Goal: Information Seeking & Learning: Learn about a topic

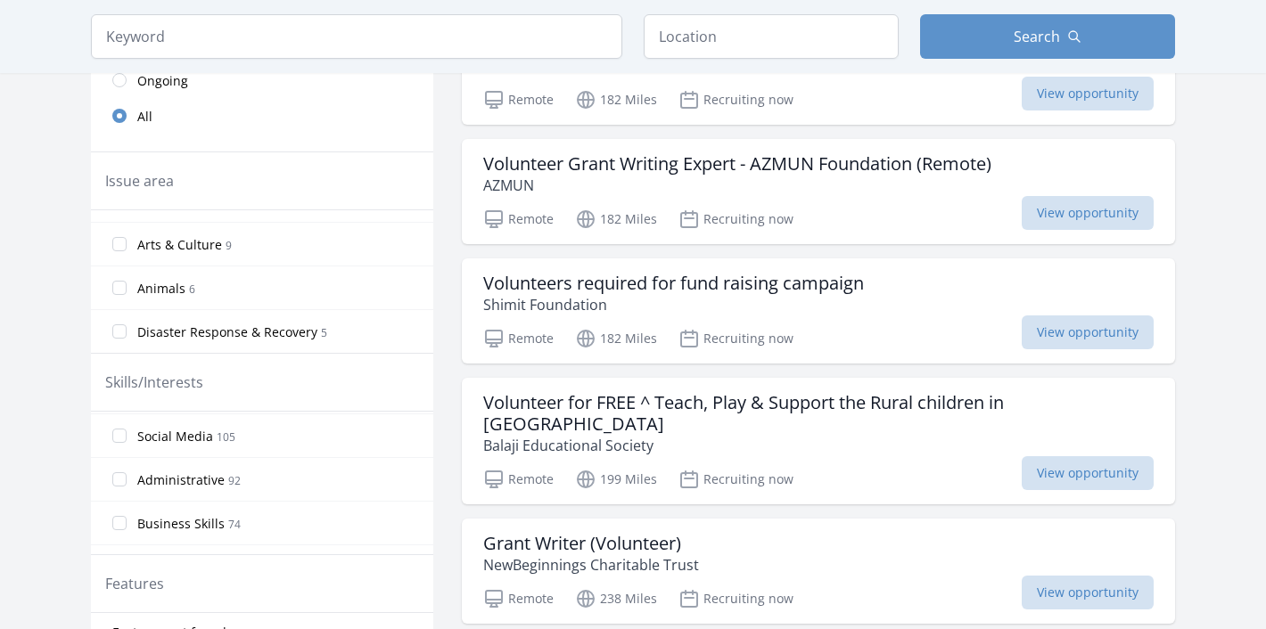
scroll to position [173, 0]
click at [127, 481] on label "Administrative 92" at bounding box center [262, 479] width 342 height 36
click at [127, 481] on input "Administrative 92" at bounding box center [119, 479] width 14 height 14
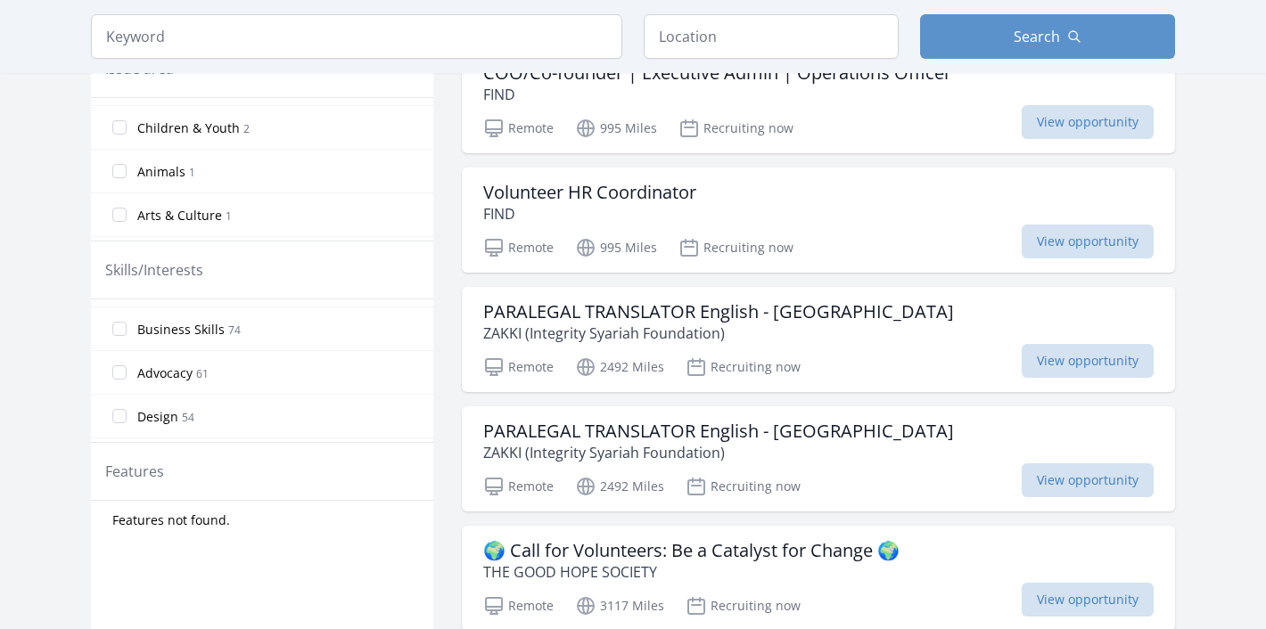
scroll to position [255, 0]
click at [117, 326] on input "Business Skills 74" at bounding box center [119, 328] width 14 height 14
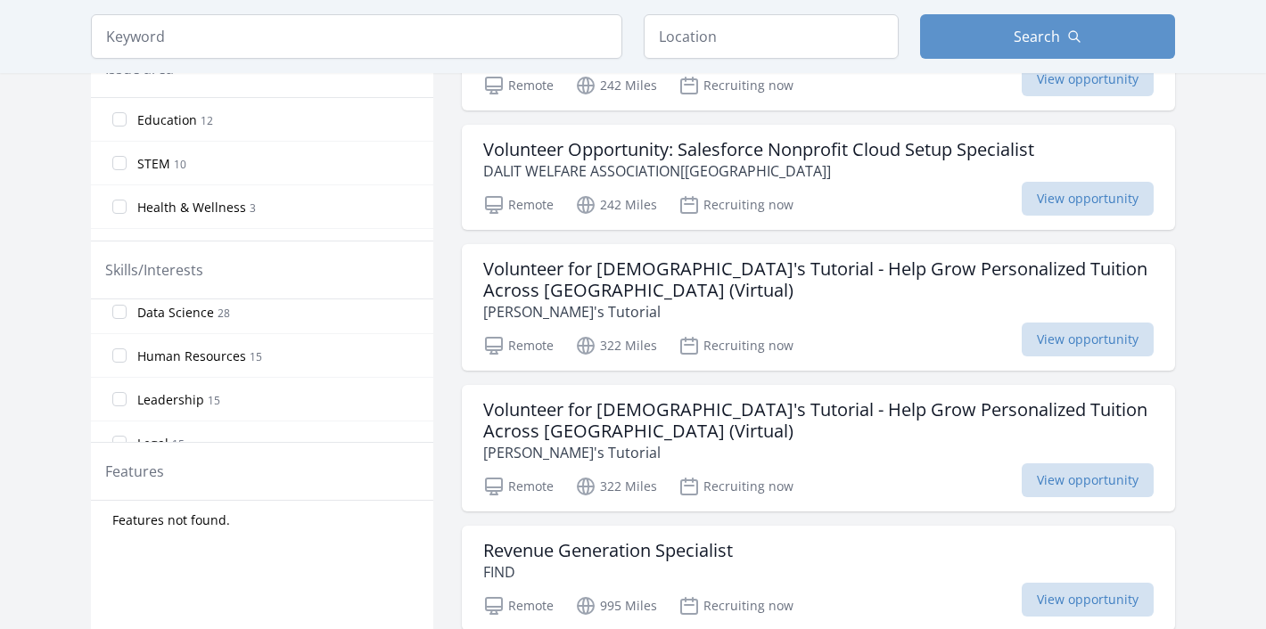
scroll to position [403, 0]
click at [116, 394] on input "Leadership 15" at bounding box center [119, 398] width 14 height 14
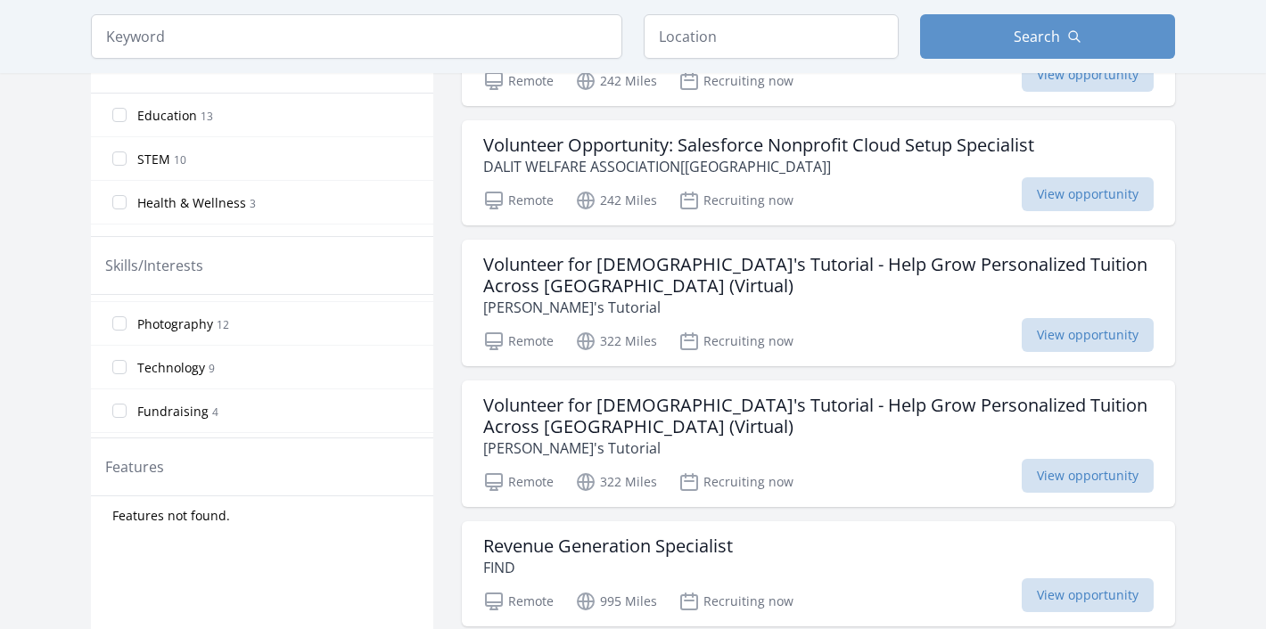
scroll to position [599, 0]
click at [124, 416] on input "Event Support 1" at bounding box center [119, 416] width 14 height 14
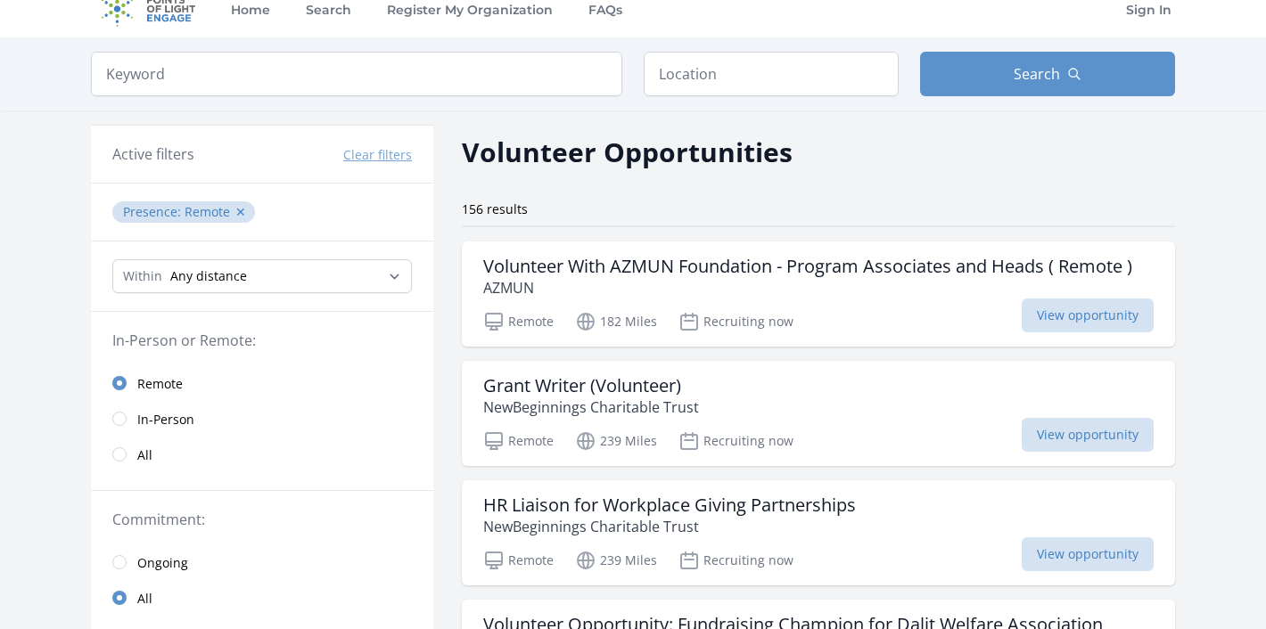
scroll to position [21, 0]
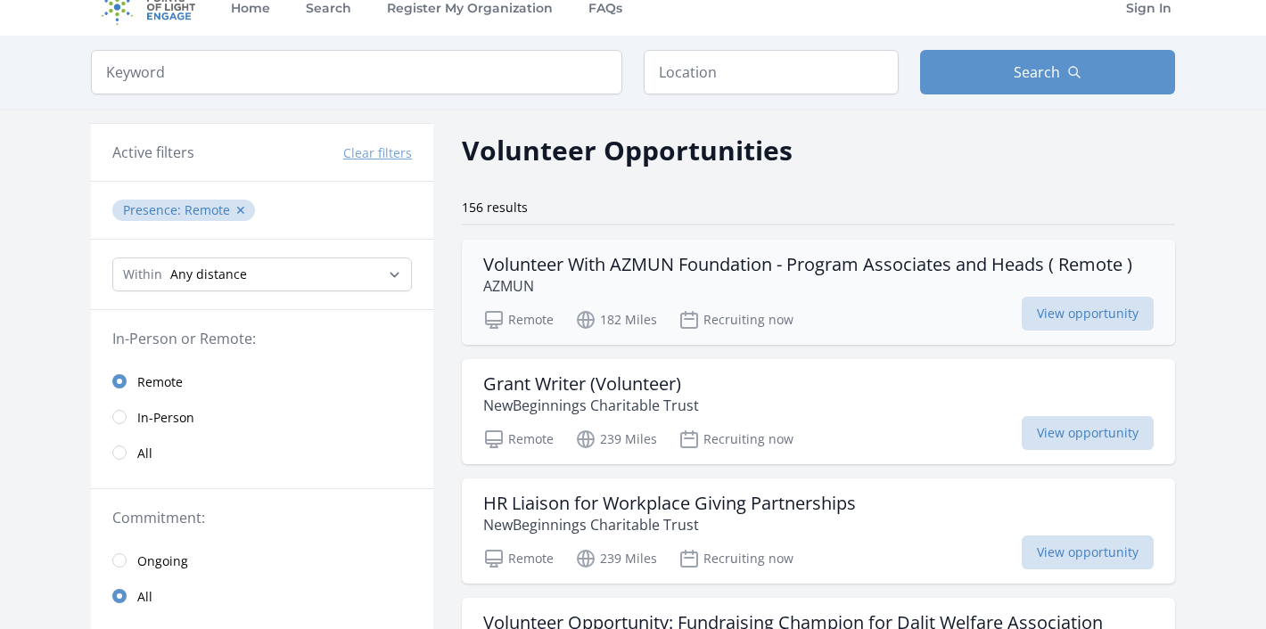
click at [639, 275] on h3 "Volunteer With AZMUN Foundation - Program Associates and Heads ( Remote )" at bounding box center [807, 264] width 649 height 21
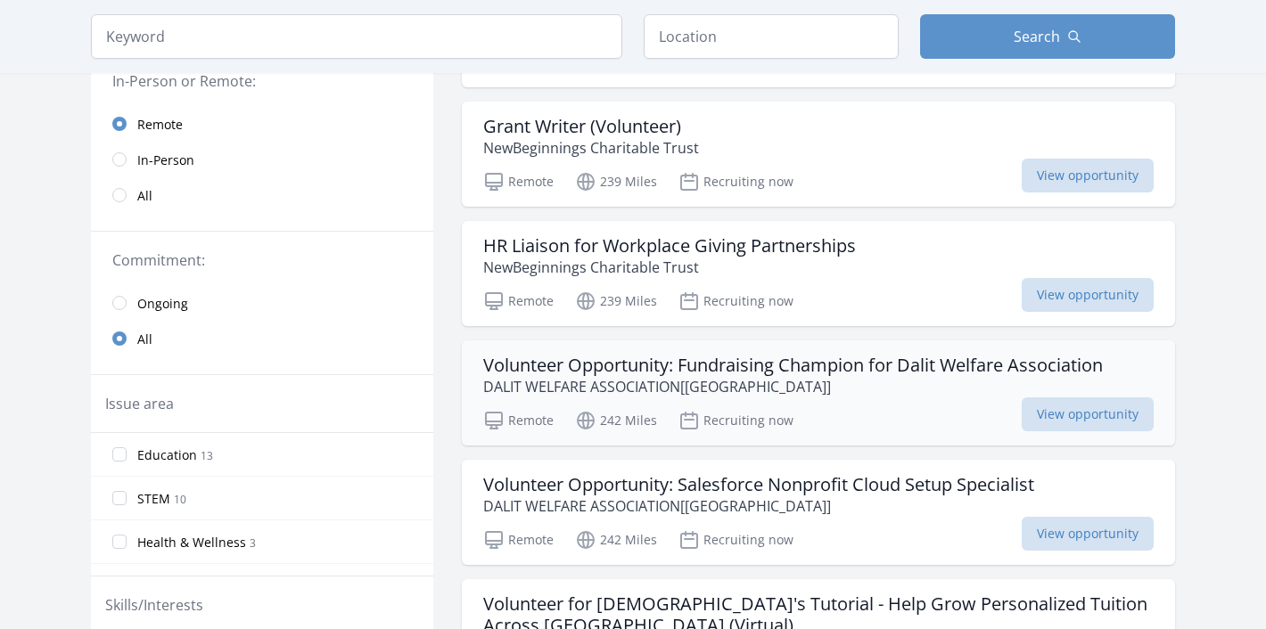
scroll to position [280, 0]
click at [725, 244] on h3 "HR Liaison for Workplace Giving Partnerships" at bounding box center [669, 244] width 373 height 21
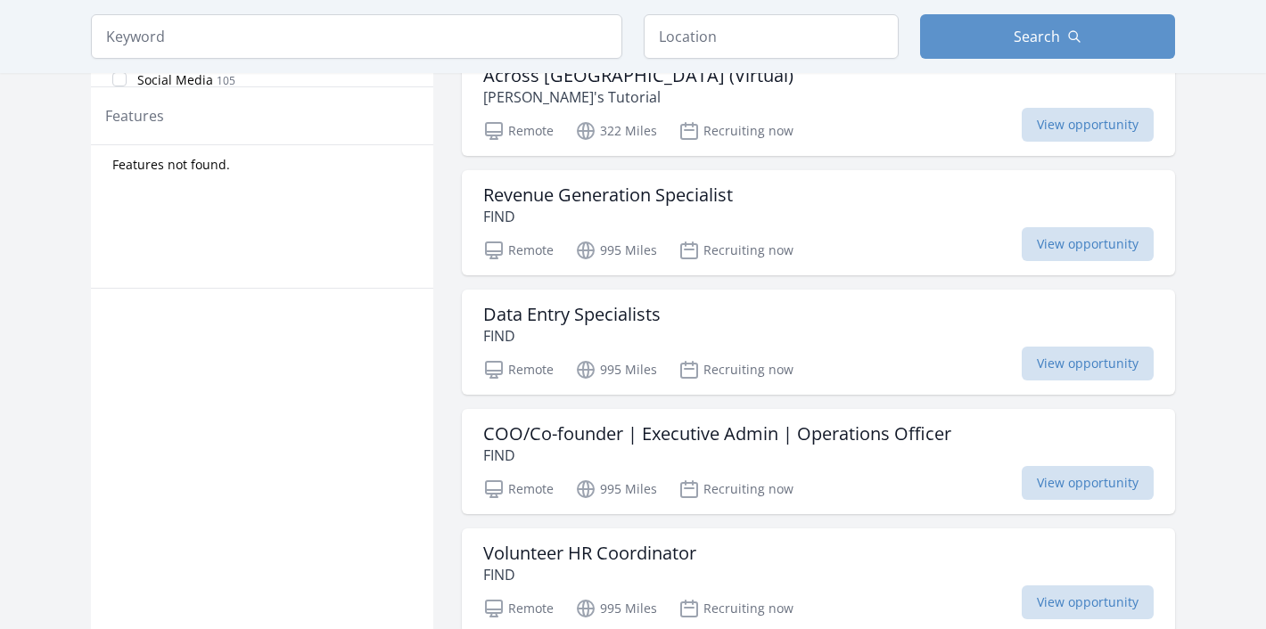
scroll to position [971, 0]
click at [631, 189] on h3 "Revenue Generation Specialist" at bounding box center [608, 194] width 250 height 21
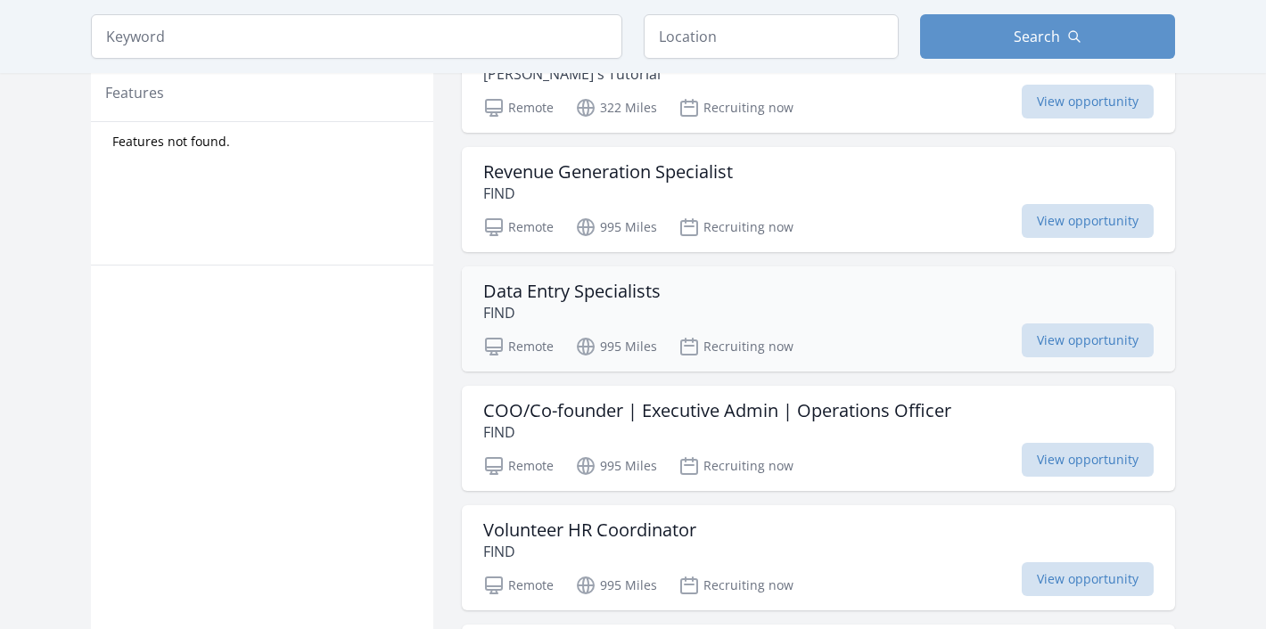
scroll to position [1043, 0]
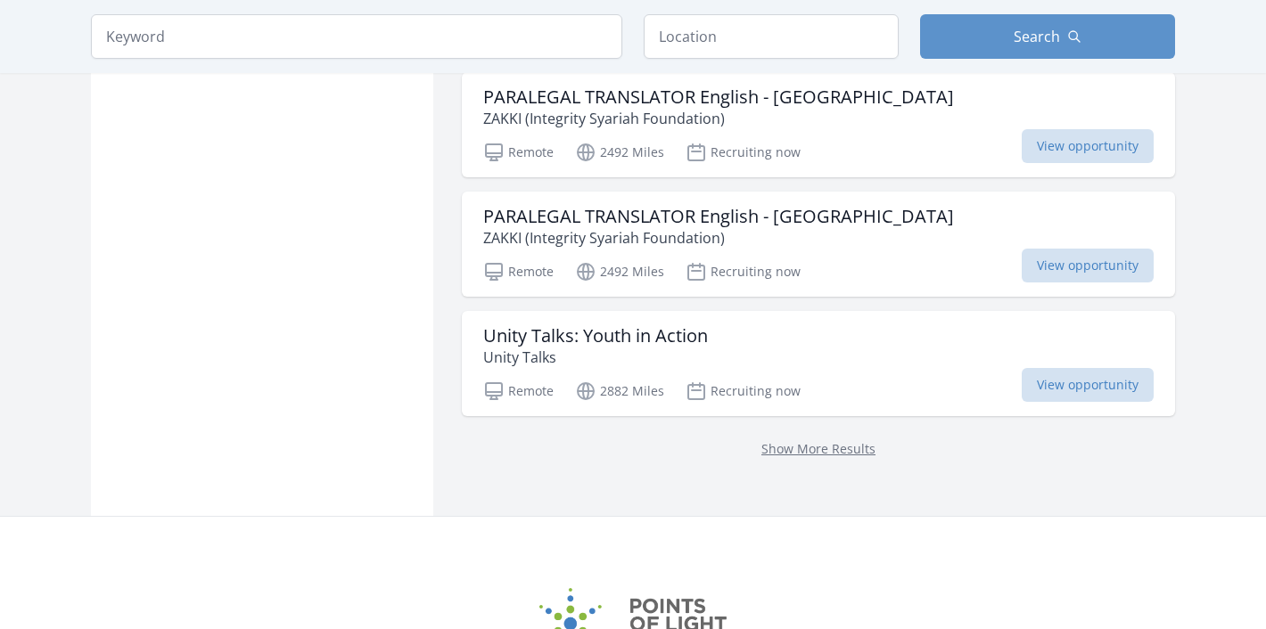
scroll to position [2285, 0]
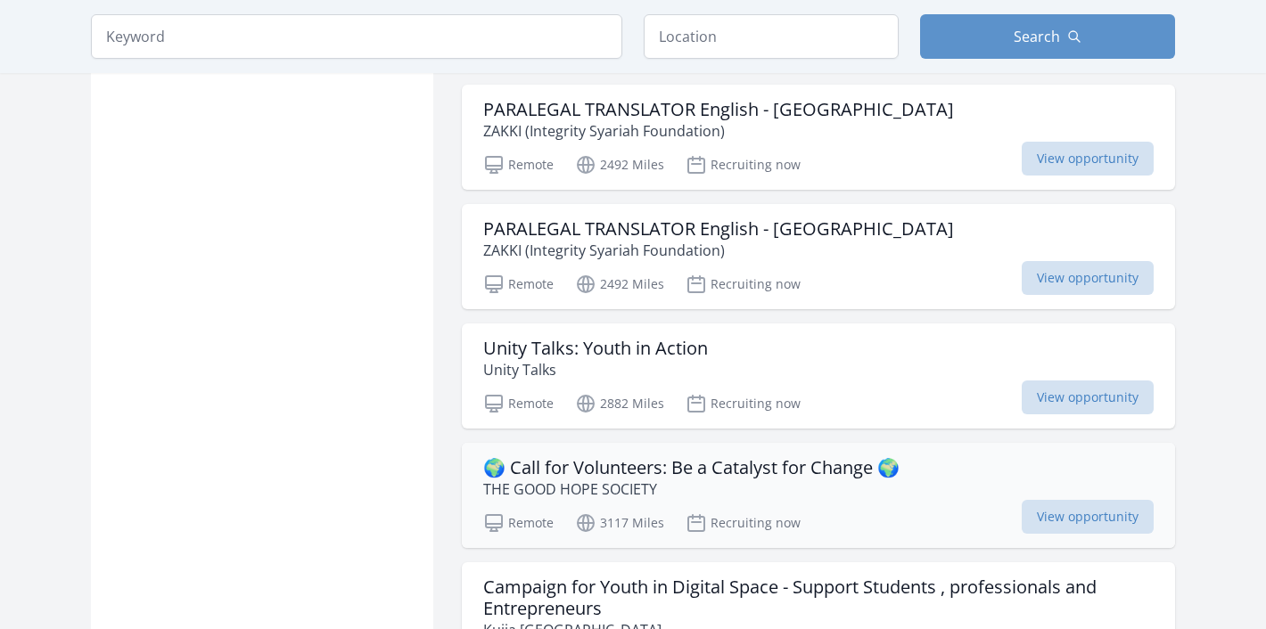
click at [656, 469] on h3 "🌍 Call for Volunteers: Be a Catalyst for Change 🌍" at bounding box center [691, 467] width 416 height 21
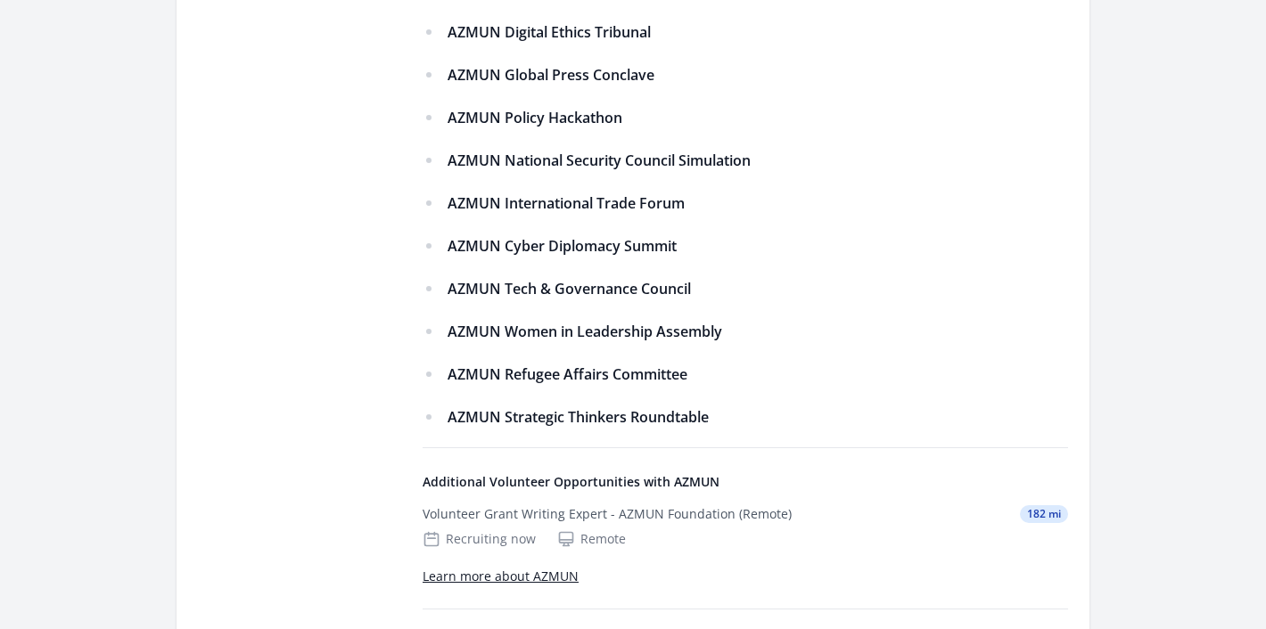
scroll to position [1187, 0]
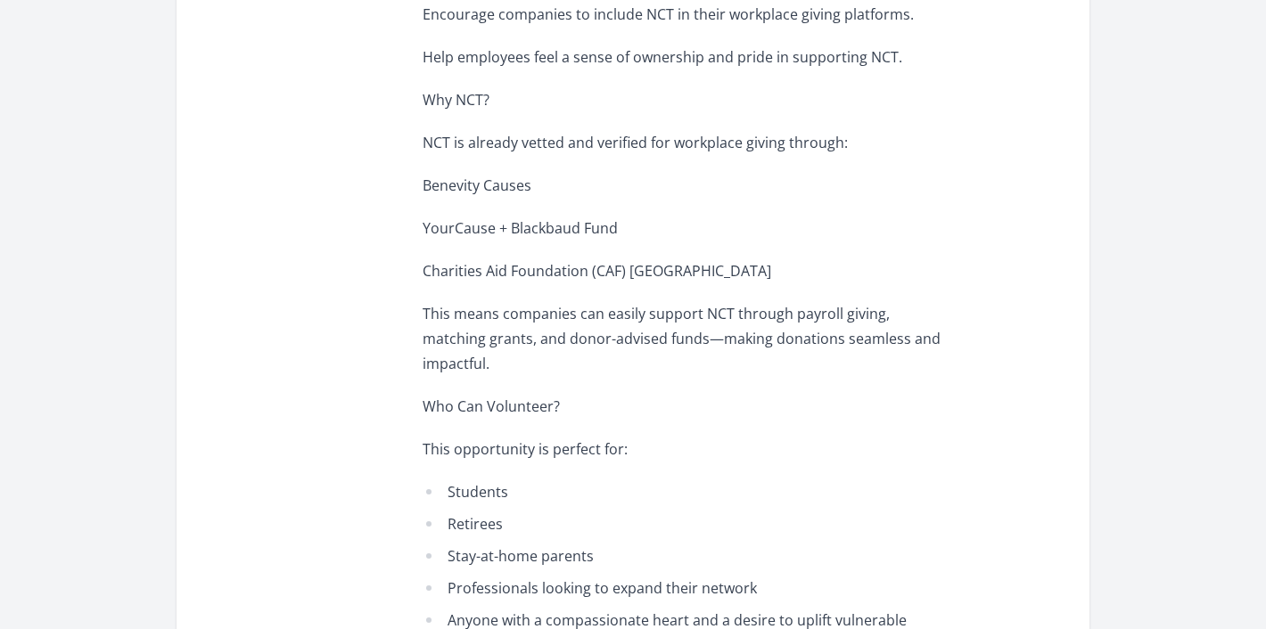
scroll to position [1058, 0]
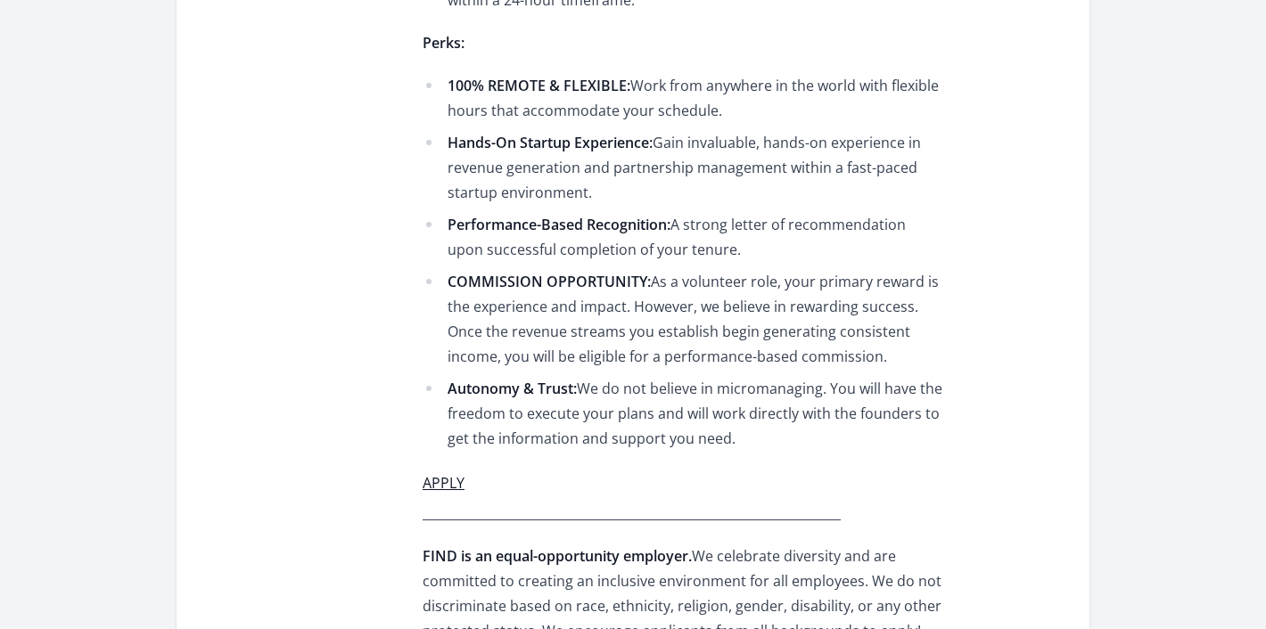
scroll to position [1398, 0]
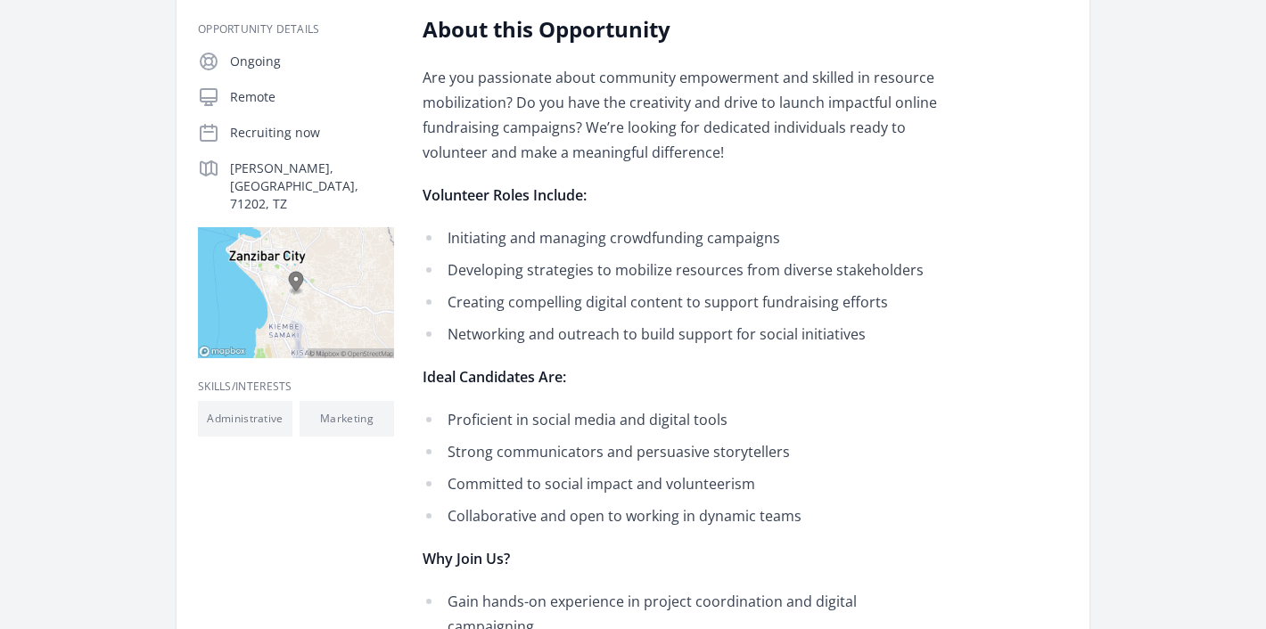
scroll to position [320, 0]
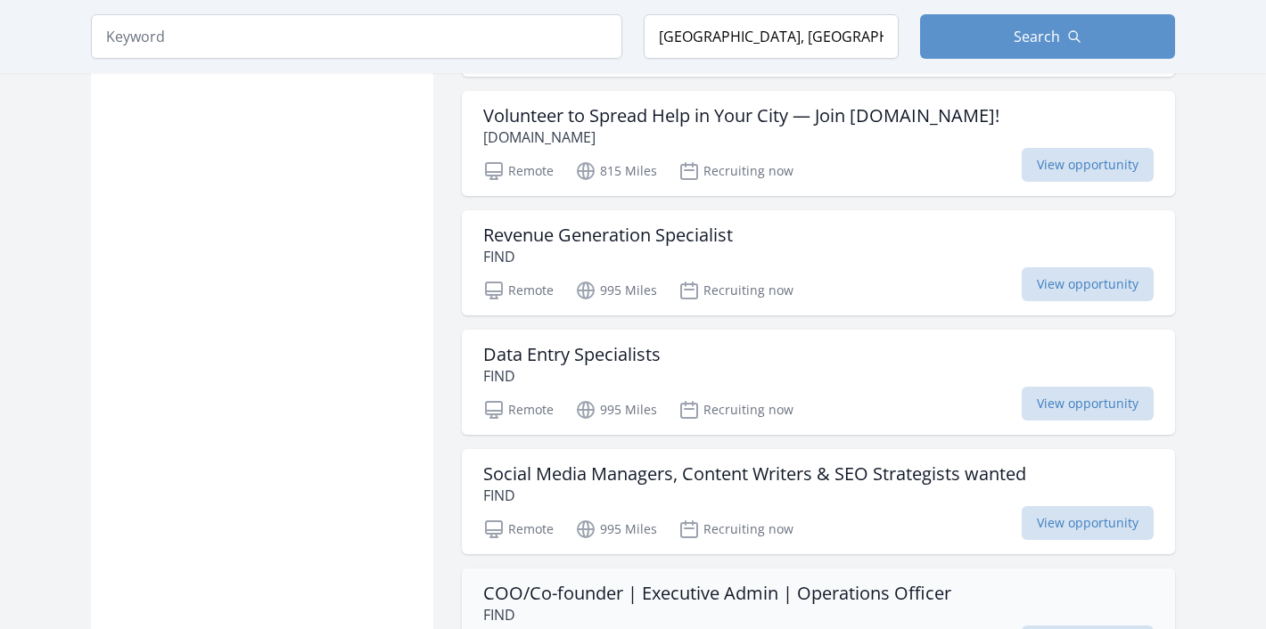
scroll to position [1466, 0]
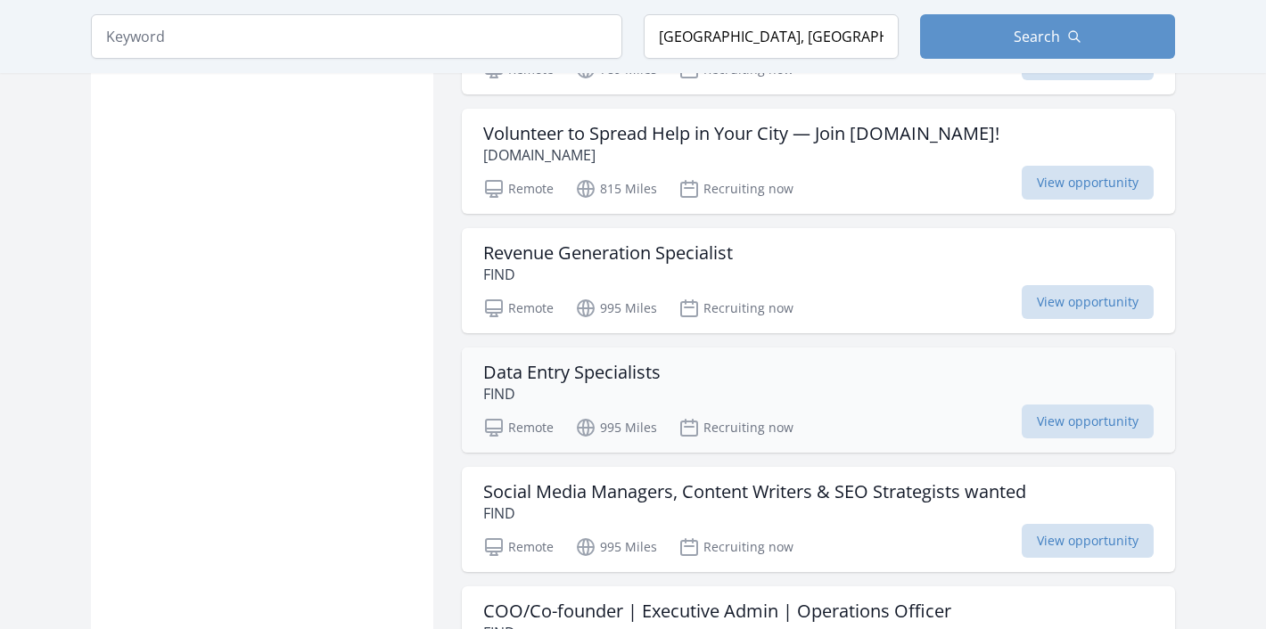
click at [619, 369] on h3 "Data Entry Specialists" at bounding box center [571, 372] width 177 height 21
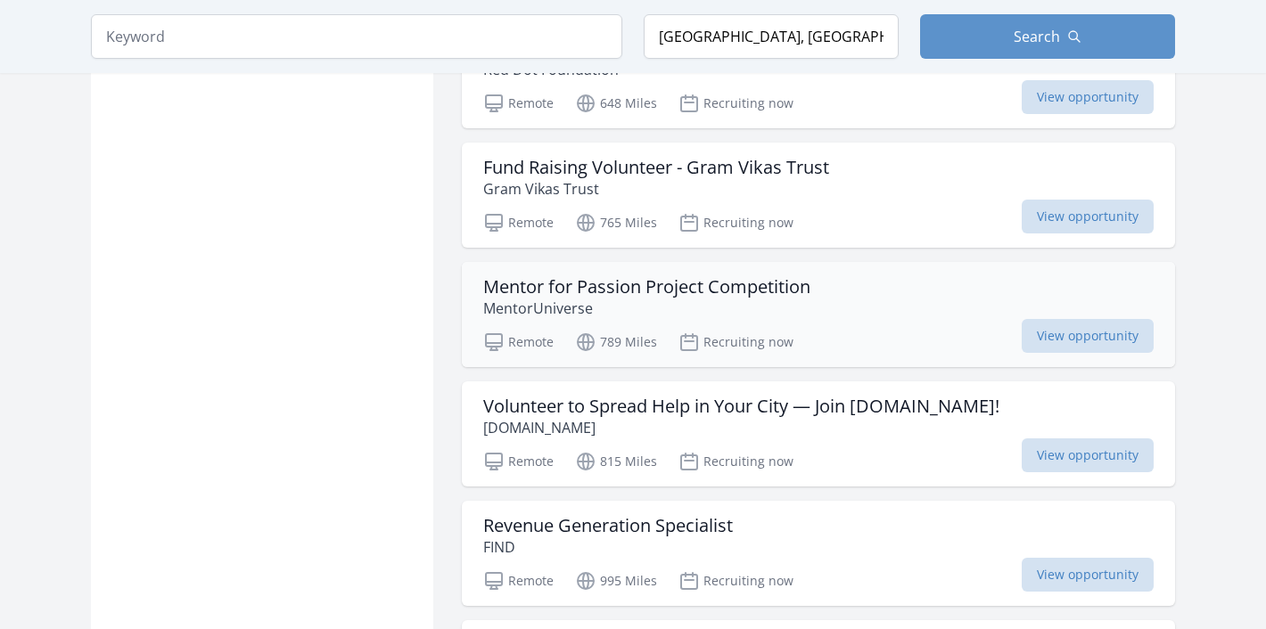
scroll to position [1209, 0]
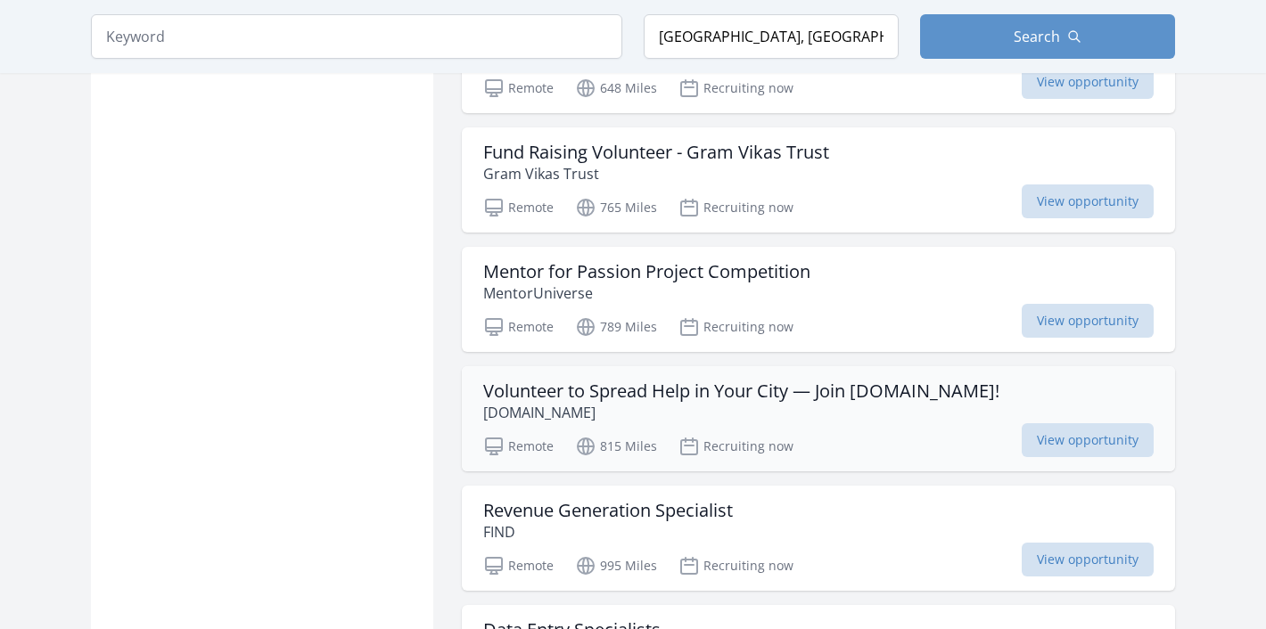
click at [601, 383] on h3 "Volunteer to Spread Help in Your City — Join [DOMAIN_NAME]!" at bounding box center [741, 391] width 516 height 21
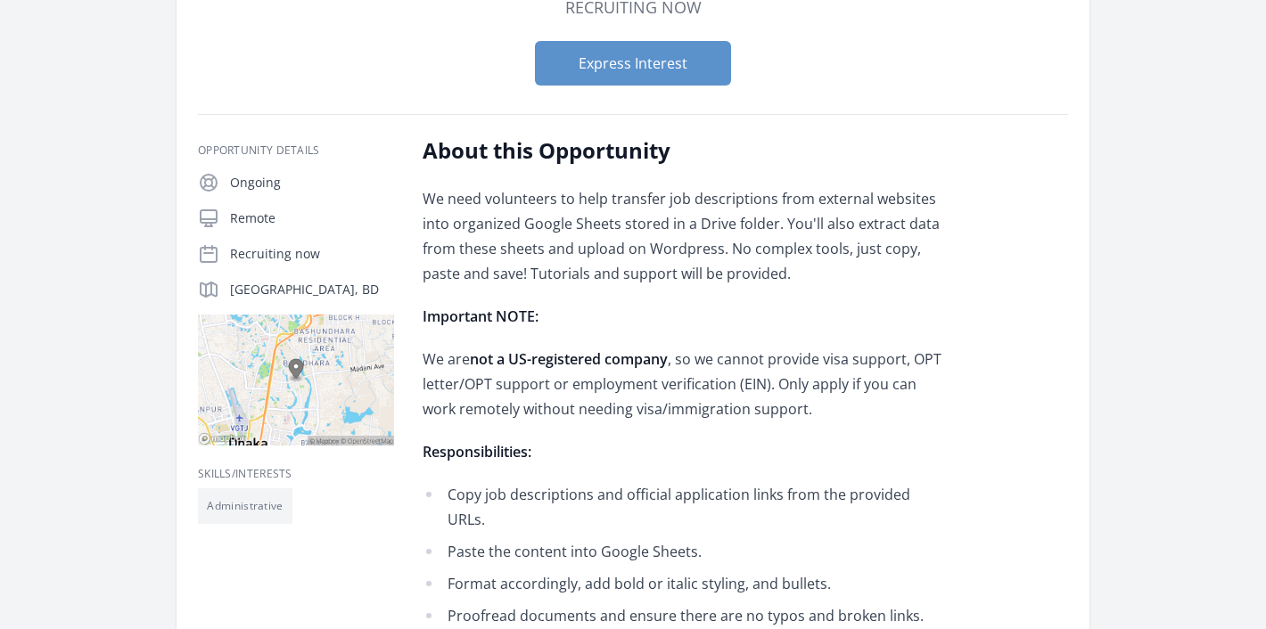
scroll to position [192, 0]
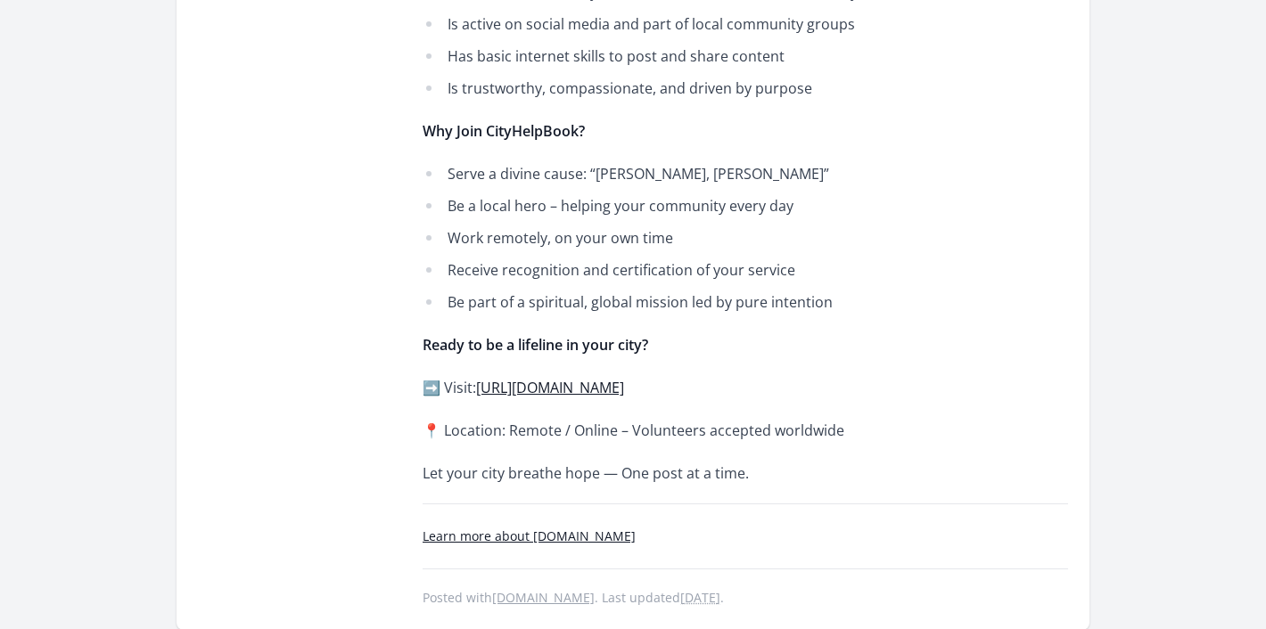
scroll to position [976, 0]
